Goal: Task Accomplishment & Management: Manage account settings

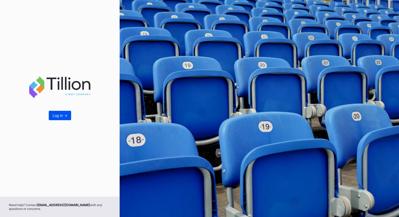
click at [58, 118] on button "Log In ->" at bounding box center [60, 115] width 22 height 9
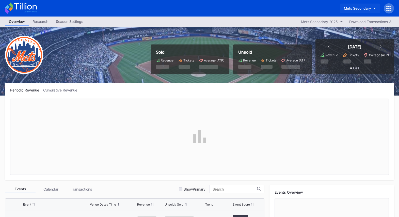
scroll to position [991, 0]
click at [353, 9] on div "Mets Secondary" at bounding box center [357, 8] width 27 height 4
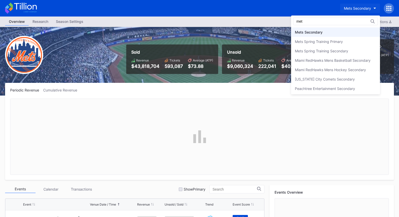
scroll to position [0, 0]
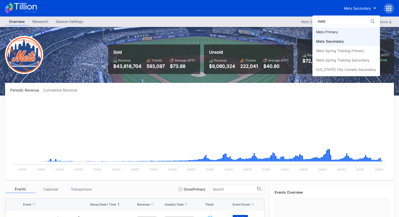
type input "mets"
click at [338, 32] on div "Mets Primary" at bounding box center [327, 32] width 22 height 4
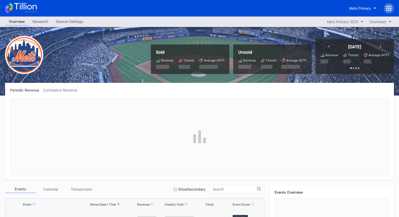
click at [63, 18] on div "Season Settings" at bounding box center [69, 21] width 35 height 7
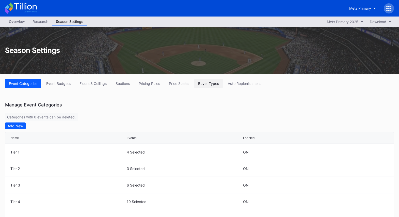
click at [218, 84] on div "Buyer Types" at bounding box center [208, 83] width 21 height 4
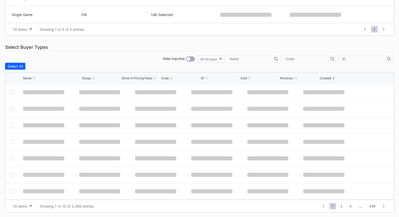
scroll to position [212, 0]
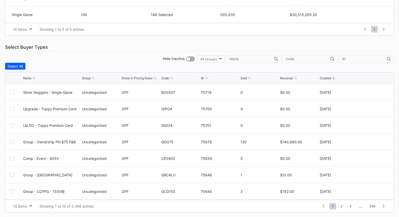
click at [293, 42] on div "Event Categories Event Budgets Floors & Ceilings Sections Pricing Rules Price S…" at bounding box center [199, 40] width 399 height 356
drag, startPoint x: 264, startPoint y: 59, endPoint x: 313, endPoint y: 60, distance: 48.3
click at [269, 59] on input "text" at bounding box center [252, 59] width 45 height 4
click at [313, 60] on input "text" at bounding box center [308, 59] width 45 height 4
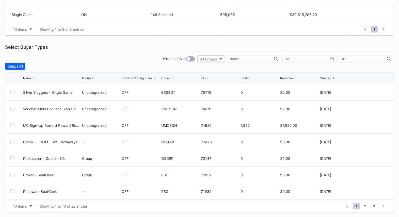
type input "s"
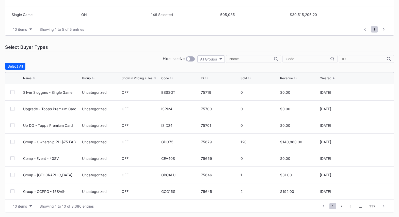
click at [270, 47] on div "Select Buyer Types" at bounding box center [199, 47] width 389 height 8
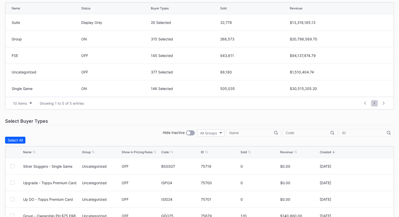
scroll to position [0, 0]
